Goal: Task Accomplishment & Management: Complete application form

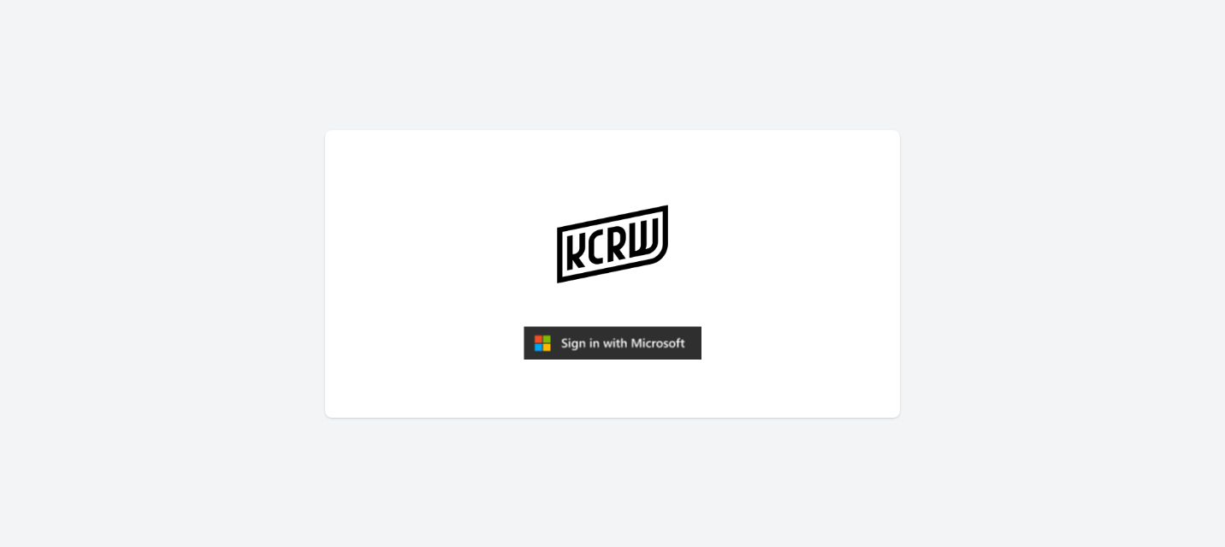
click at [578, 347] on img "submit" at bounding box center [612, 343] width 178 height 34
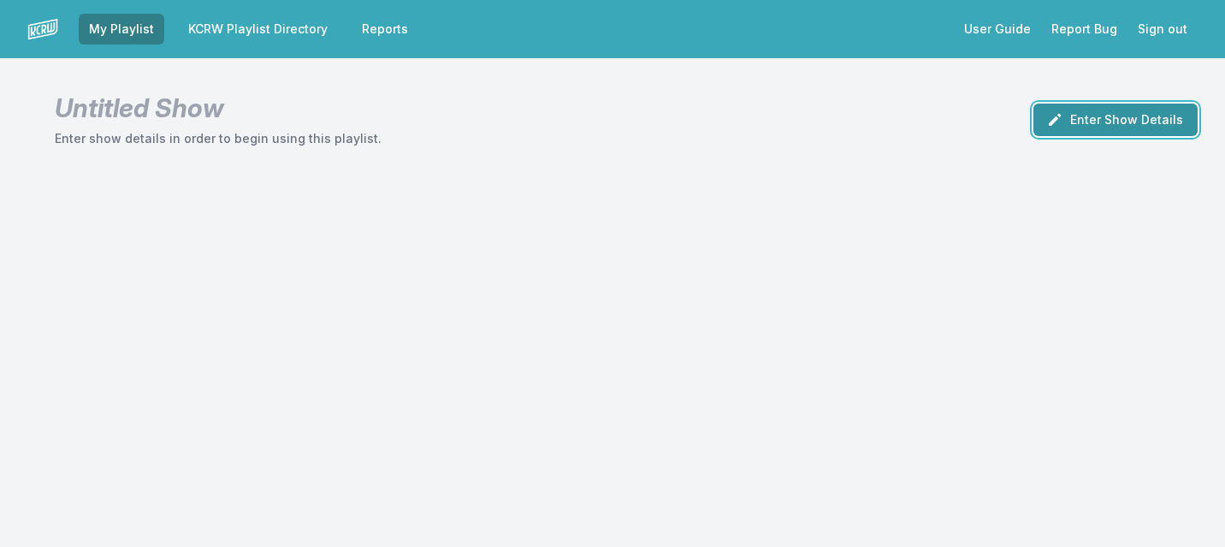
click at [1137, 127] on button "Enter Show Details" at bounding box center [1115, 119] width 164 height 33
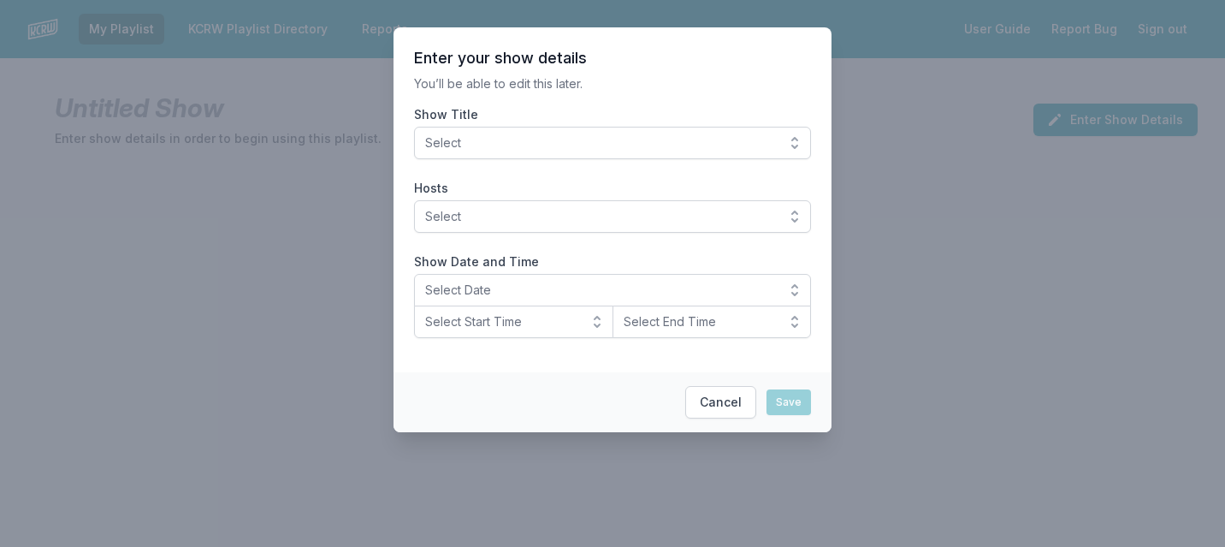
click at [689, 139] on span "Select" at bounding box center [600, 142] width 351 height 17
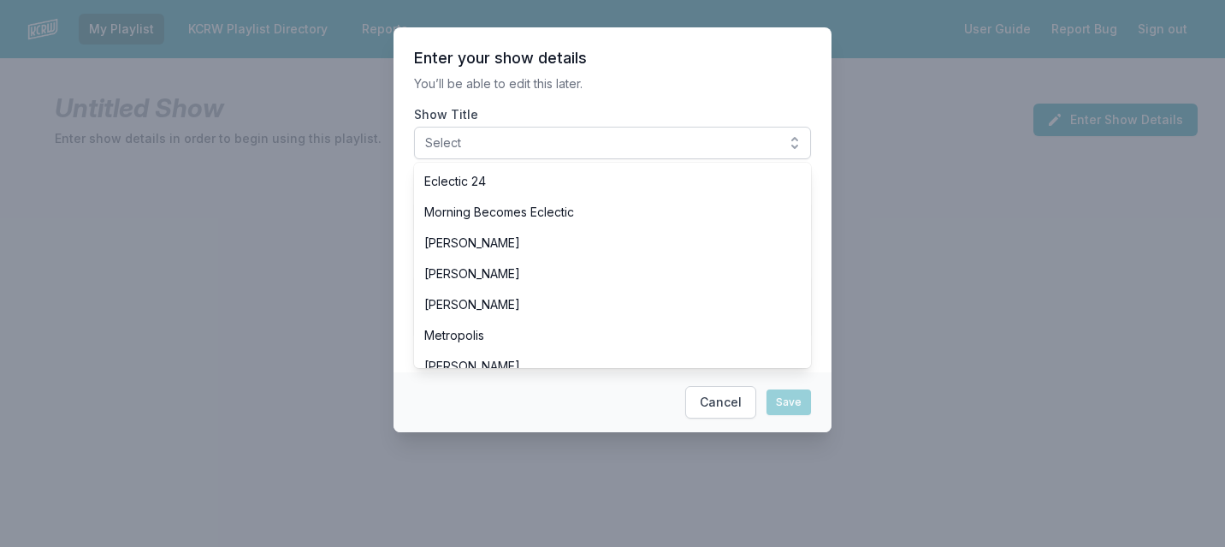
click at [925, 288] on div at bounding box center [612, 273] width 1225 height 547
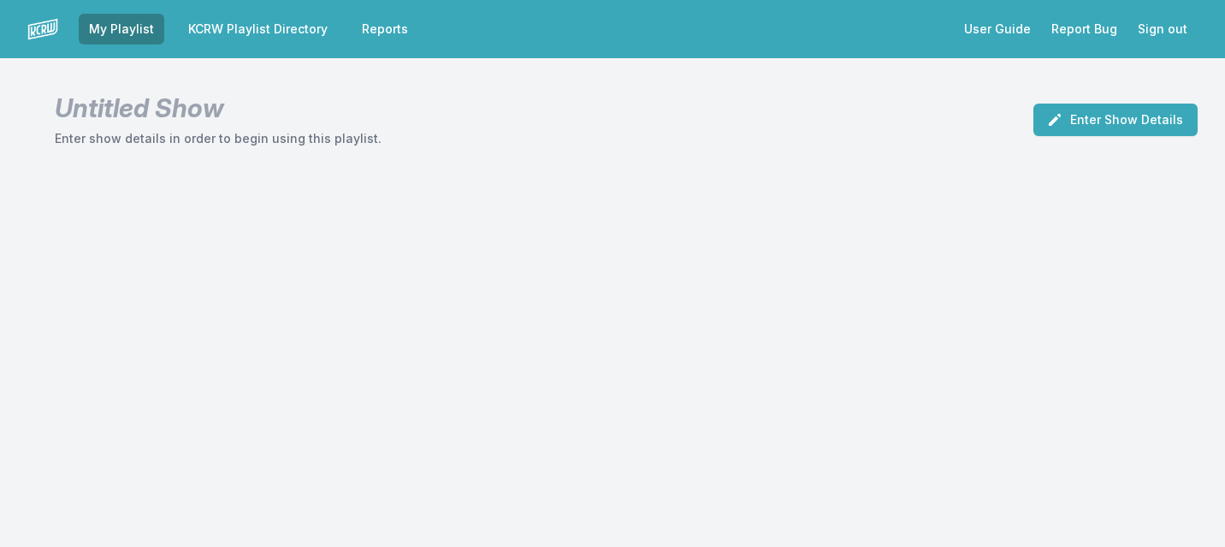
click at [235, 30] on link "KCRW Playlist Directory" at bounding box center [258, 29] width 160 height 31
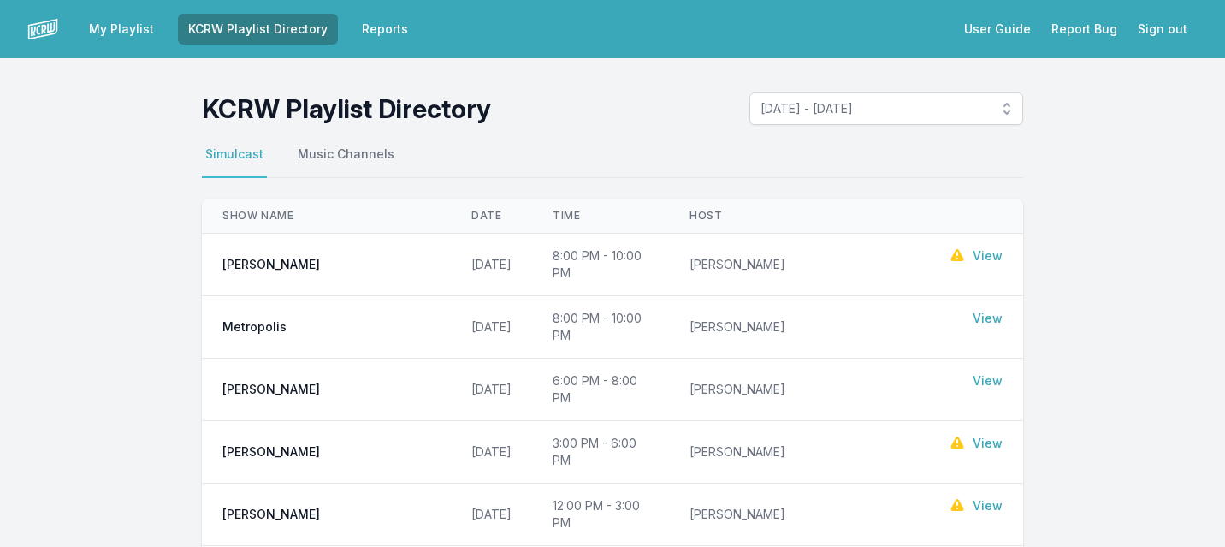
click at [107, 38] on link "My Playlist" at bounding box center [122, 29] width 86 height 31
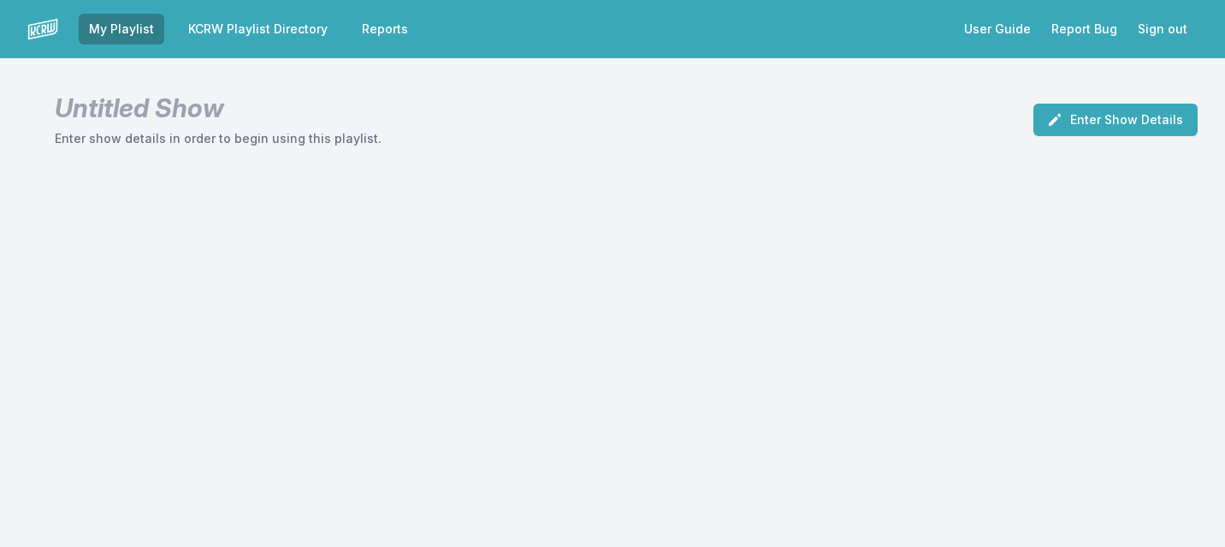
click at [1096, 92] on header "Untitled Show Enter show details in order to begin using this playlist. Enter S…" at bounding box center [612, 112] width 1225 height 109
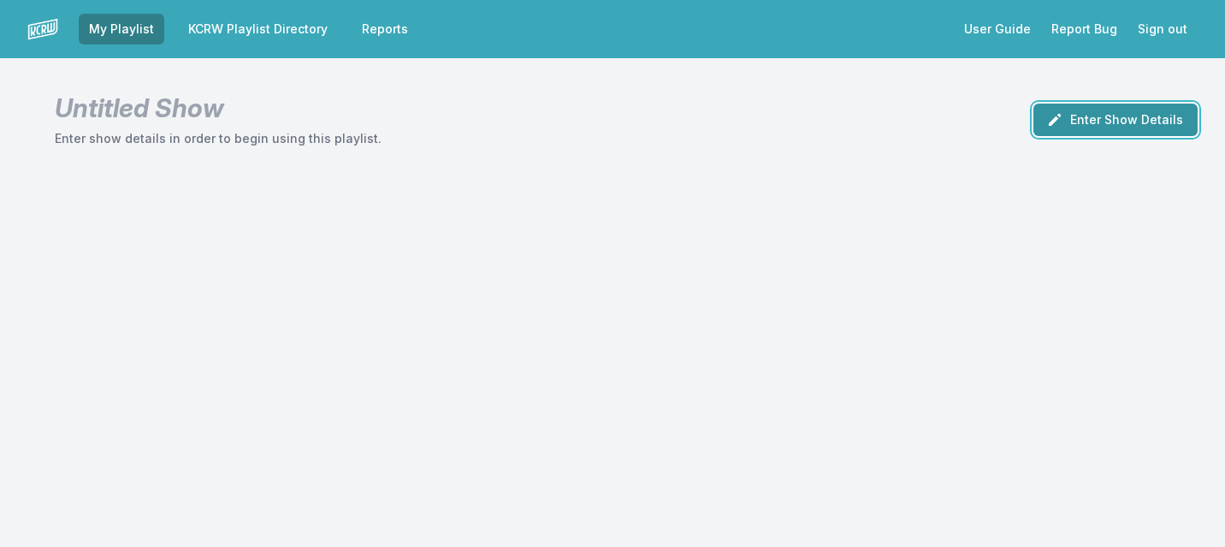
click at [1096, 118] on button "Enter Show Details" at bounding box center [1115, 119] width 164 height 33
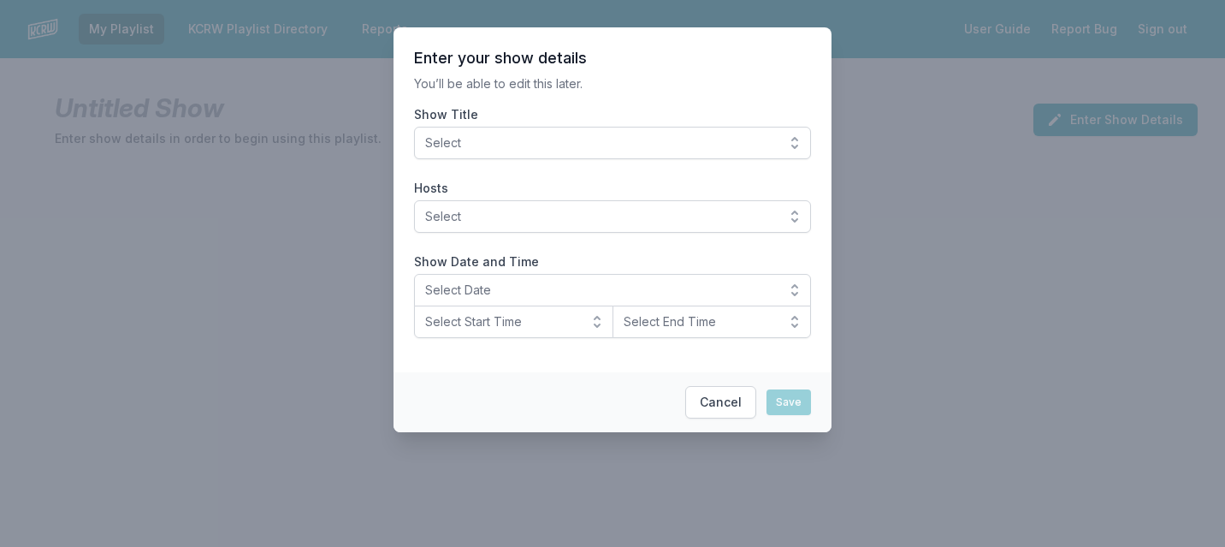
click at [737, 137] on span "Select" at bounding box center [600, 142] width 351 height 17
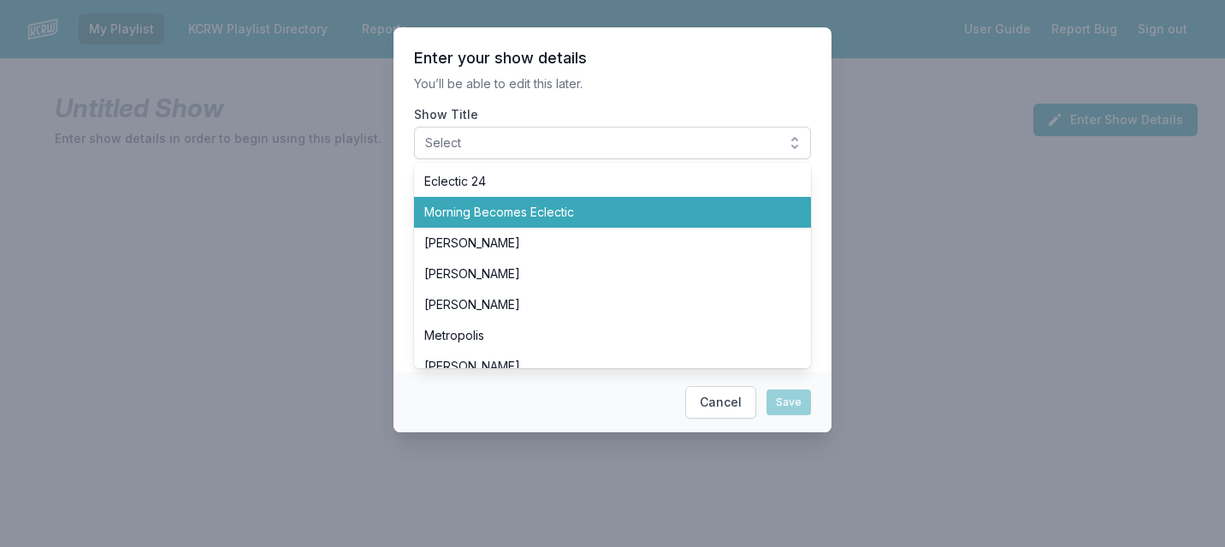
click at [659, 222] on li "Morning Becomes Eclectic" at bounding box center [612, 212] width 397 height 31
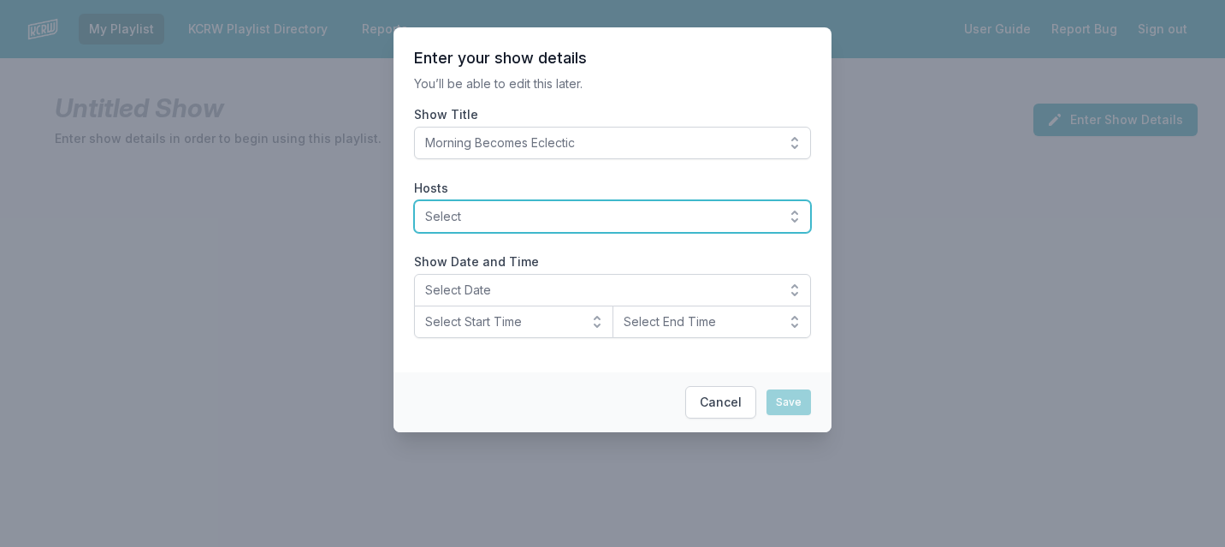
click at [618, 227] on button "Select" at bounding box center [612, 216] width 397 height 33
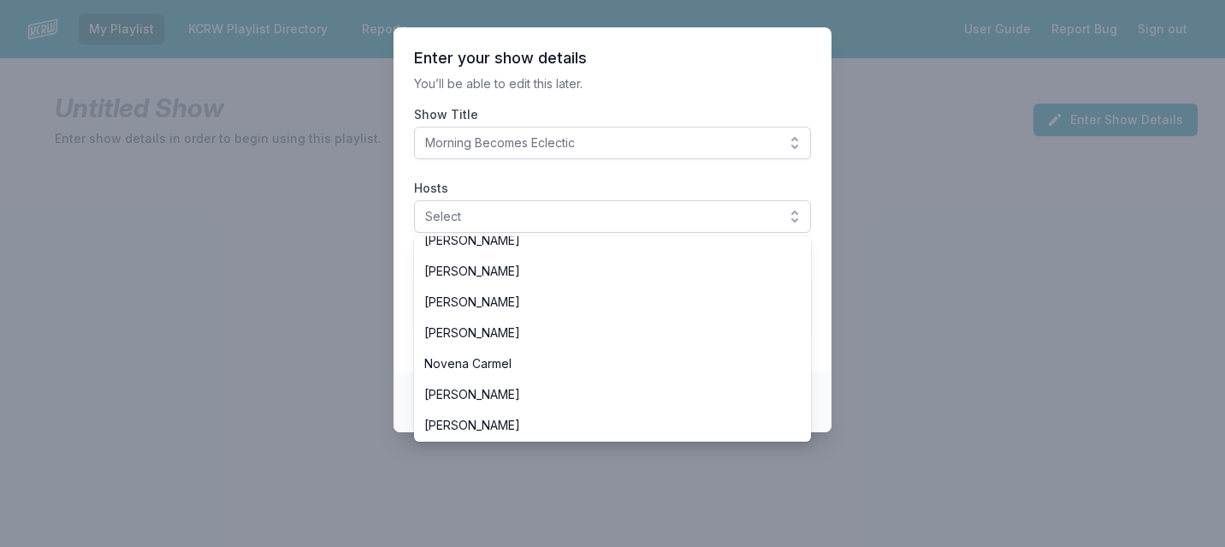
scroll to position [327, 0]
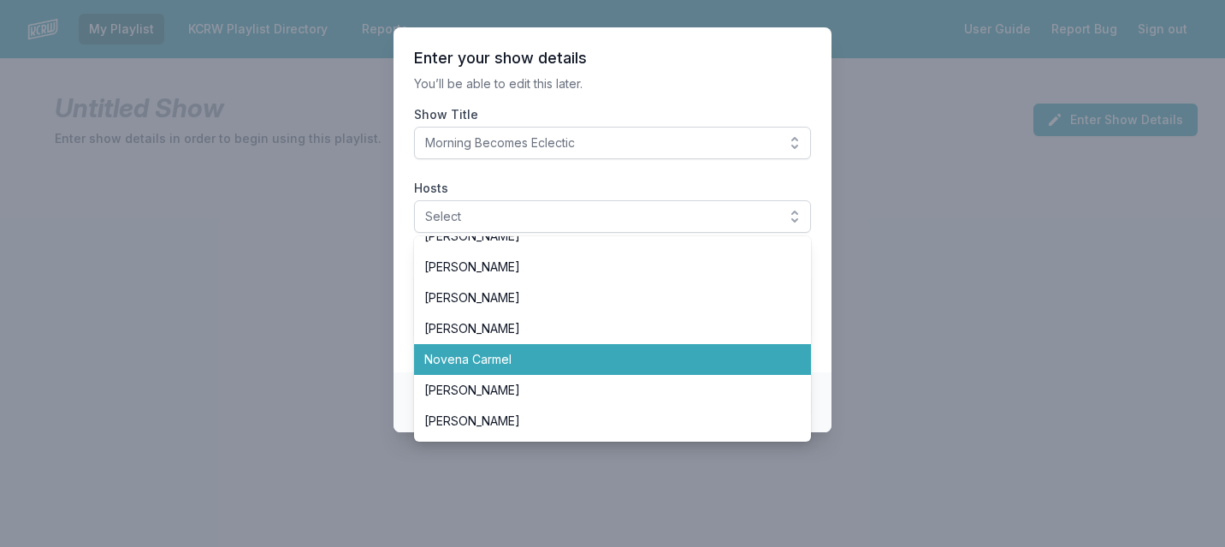
click at [550, 364] on span "Novena Carmel" at bounding box center [602, 359] width 356 height 17
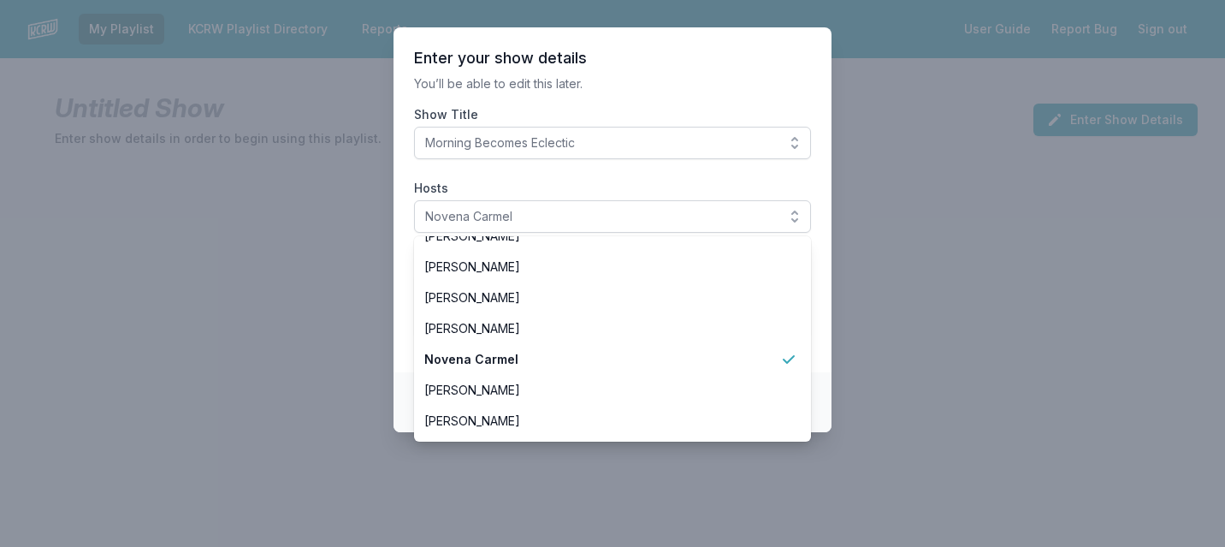
click at [618, 186] on label "Hosts" at bounding box center [612, 188] width 397 height 17
click at [618, 200] on button "Novena Carmel" at bounding box center [612, 216] width 397 height 33
click at [618, 180] on label "Hosts" at bounding box center [612, 188] width 397 height 17
click at [618, 200] on button "Novena Carmel" at bounding box center [612, 216] width 397 height 33
click at [618, 180] on label "Hosts" at bounding box center [612, 188] width 397 height 17
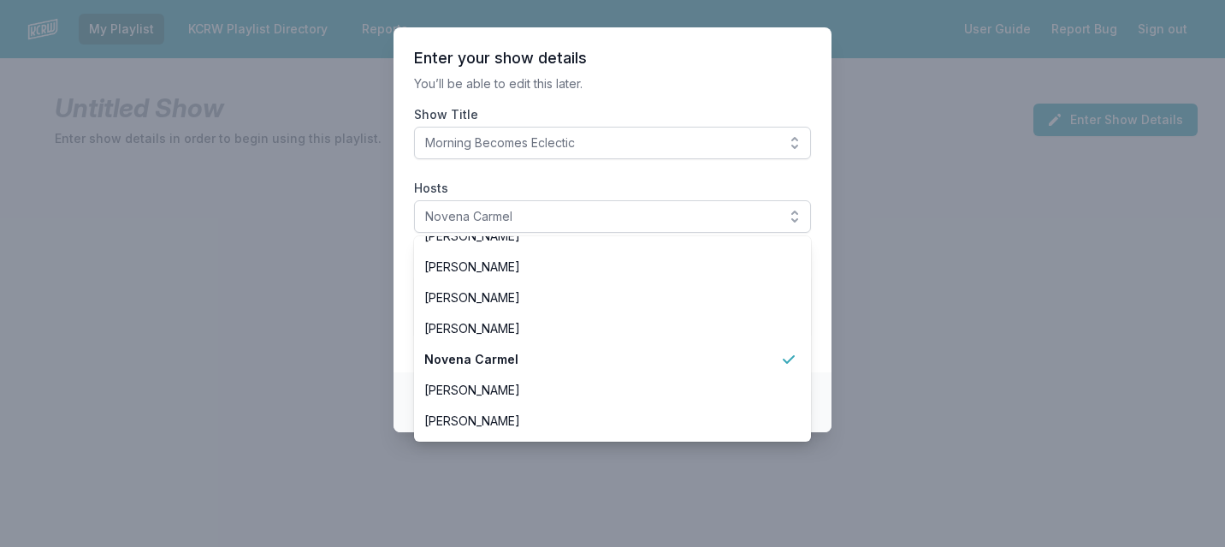
click at [618, 200] on button "Novena Carmel" at bounding box center [612, 216] width 397 height 33
click at [657, 102] on section "Enter your show details You’ll be able to edit this later. Show Title Morning B…" at bounding box center [612, 199] width 438 height 345
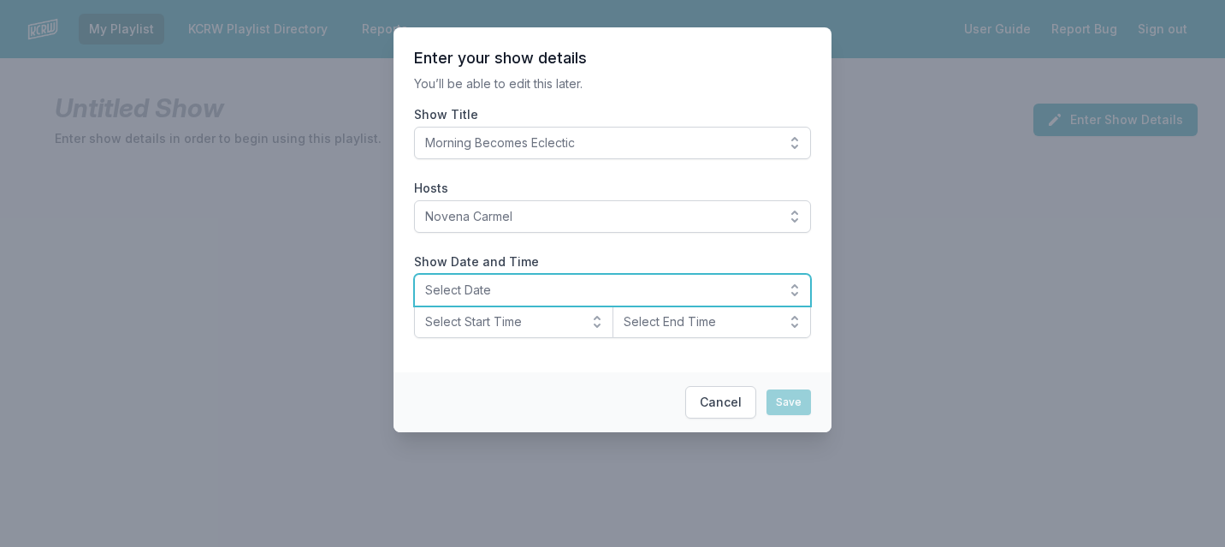
click at [515, 299] on button "Select Date" at bounding box center [612, 290] width 397 height 33
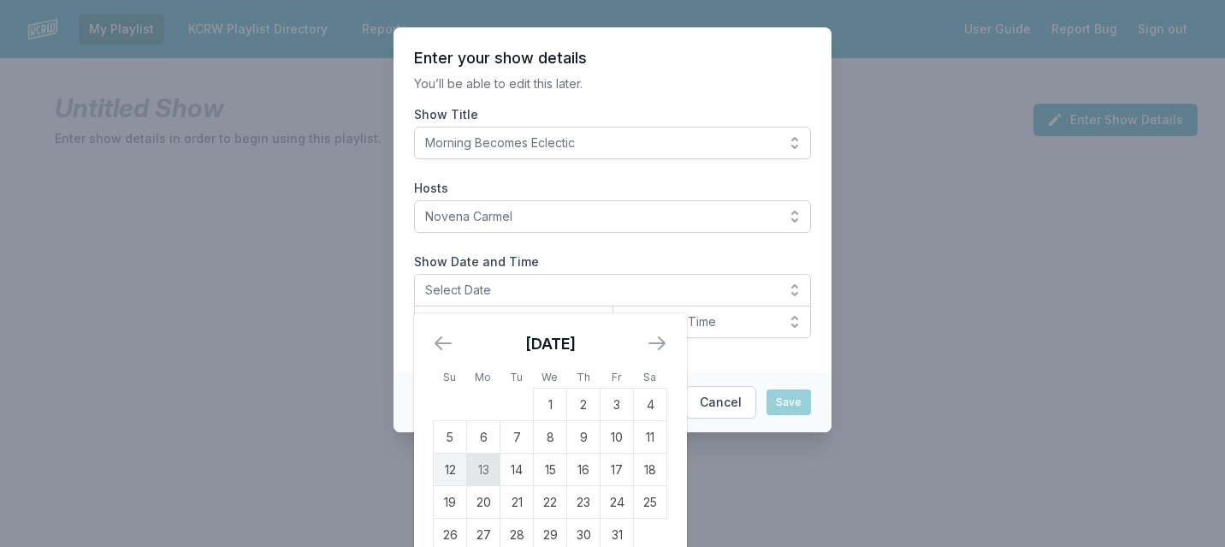
click at [482, 466] on td "13" at bounding box center [483, 469] width 33 height 33
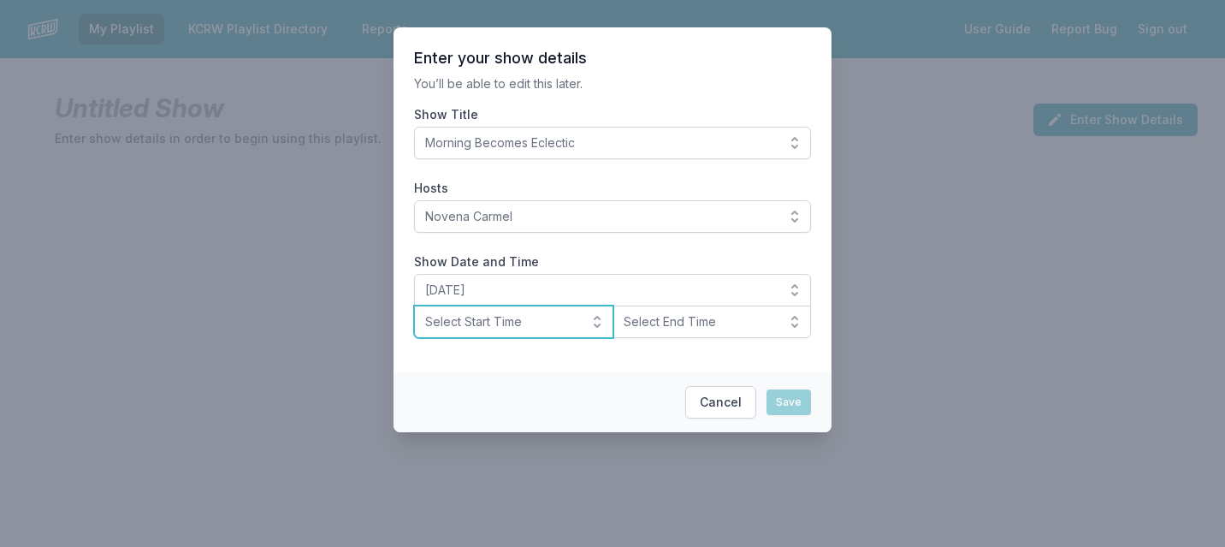
click at [537, 312] on button "Select Start Time" at bounding box center [513, 321] width 199 height 33
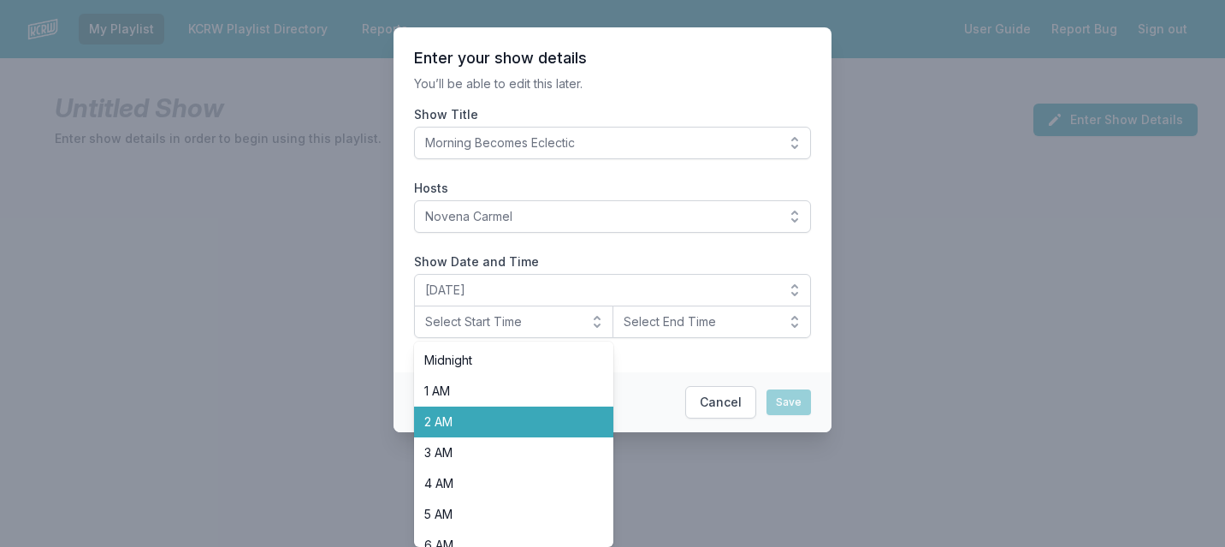
scroll to position [200, 0]
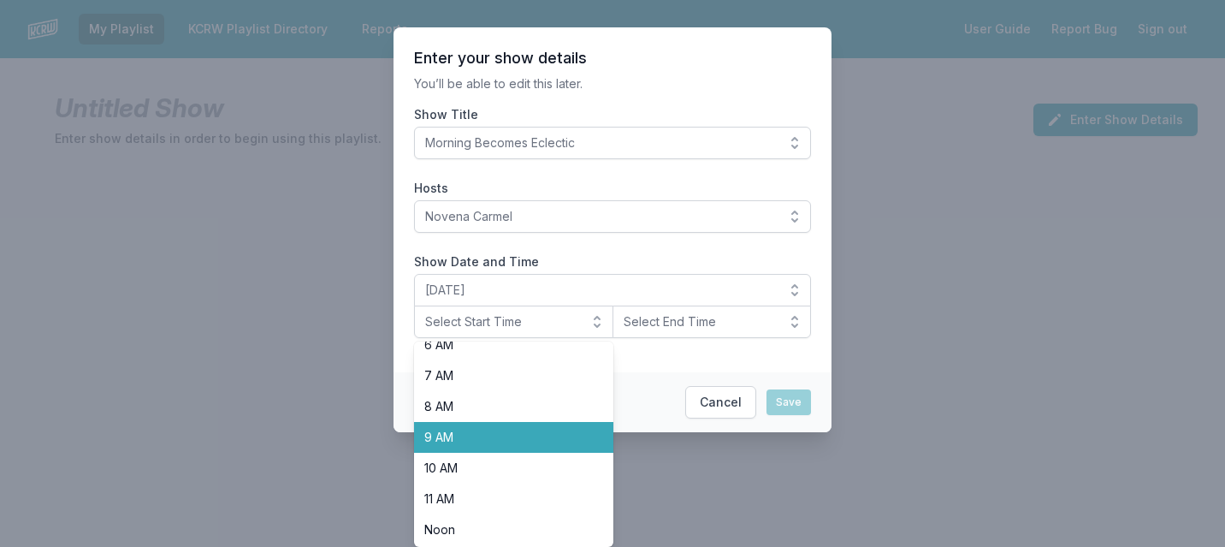
click at [493, 437] on span "9 AM" at bounding box center [503, 437] width 158 height 17
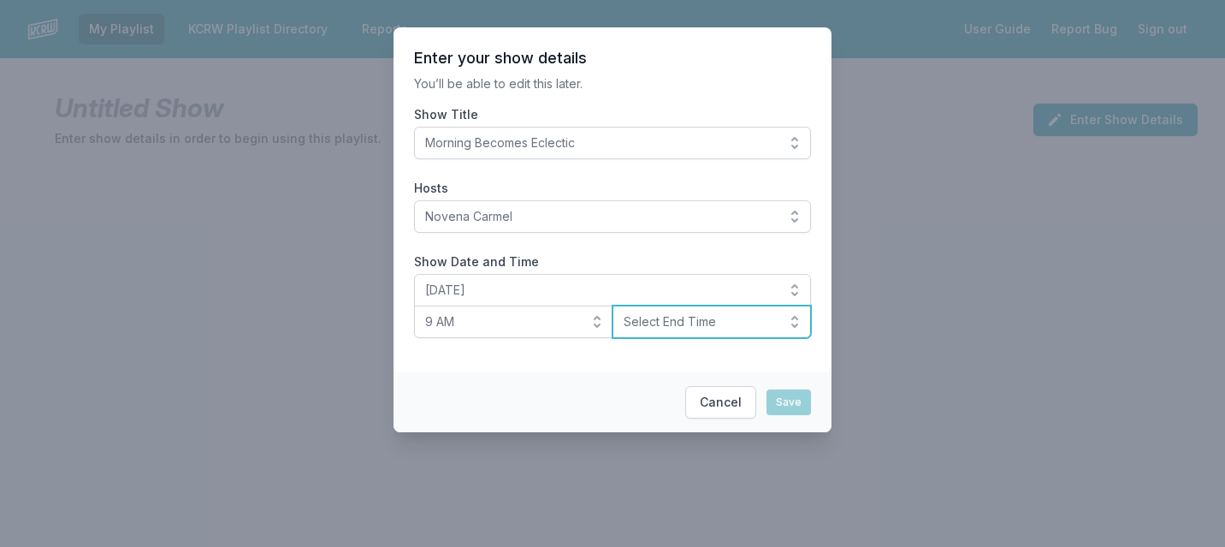
click at [671, 328] on span "Select End Time" at bounding box center [700, 321] width 153 height 17
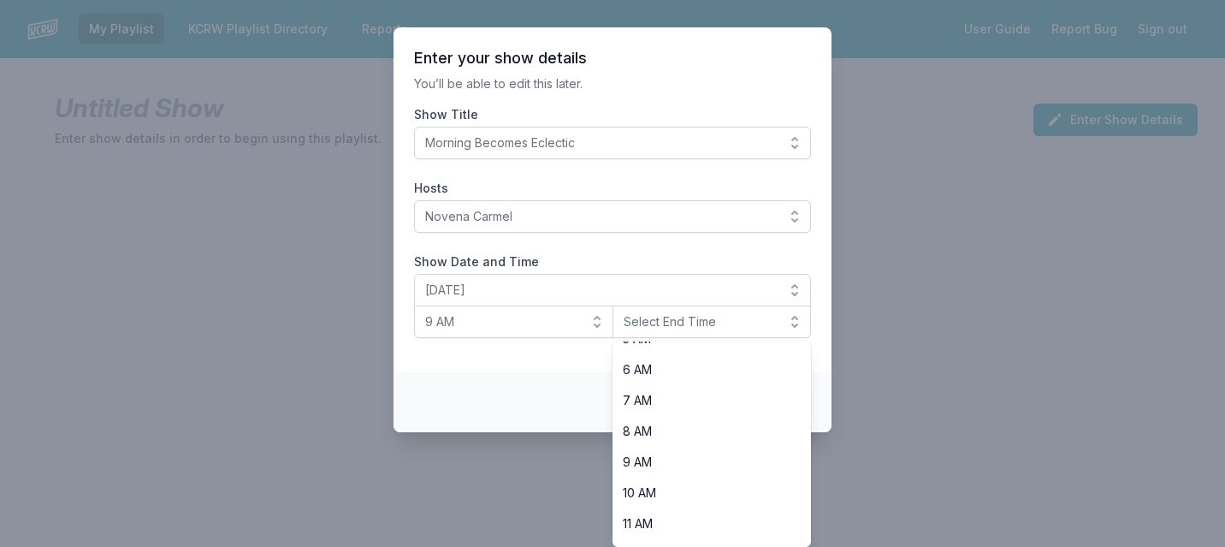
scroll to position [234, 0]
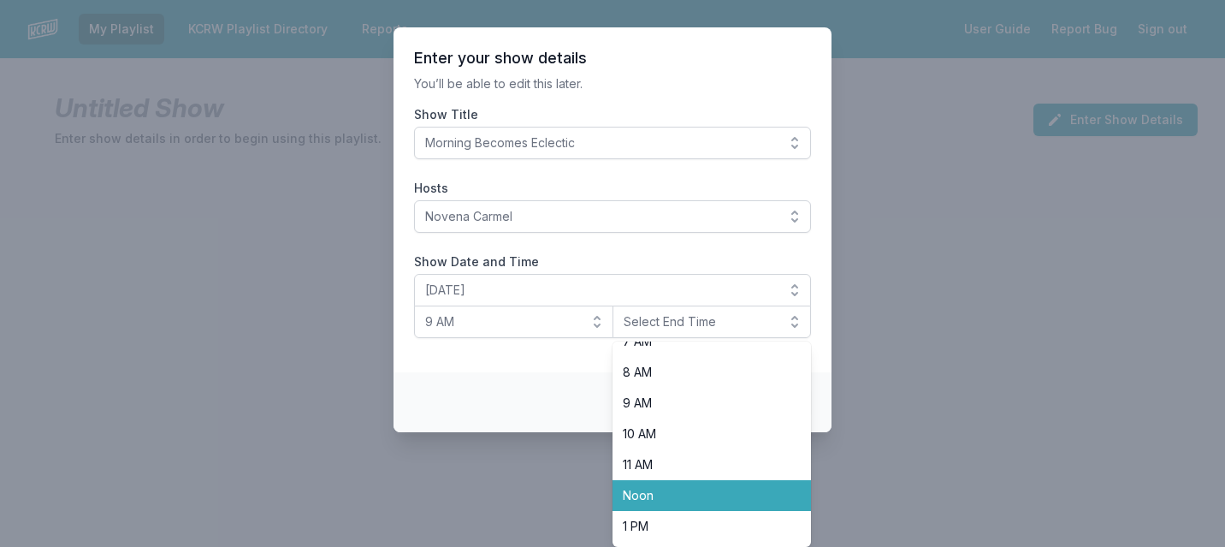
click at [647, 501] on span "Noon" at bounding box center [702, 495] width 158 height 17
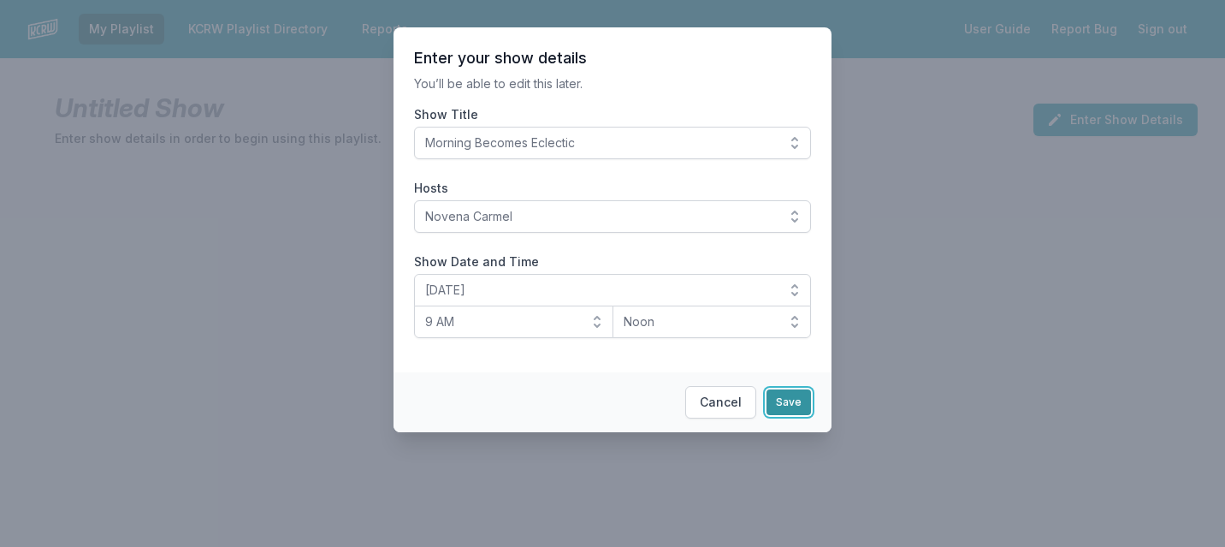
click at [781, 406] on button "Save" at bounding box center [788, 402] width 44 height 26
